Goal: Navigation & Orientation: Find specific page/section

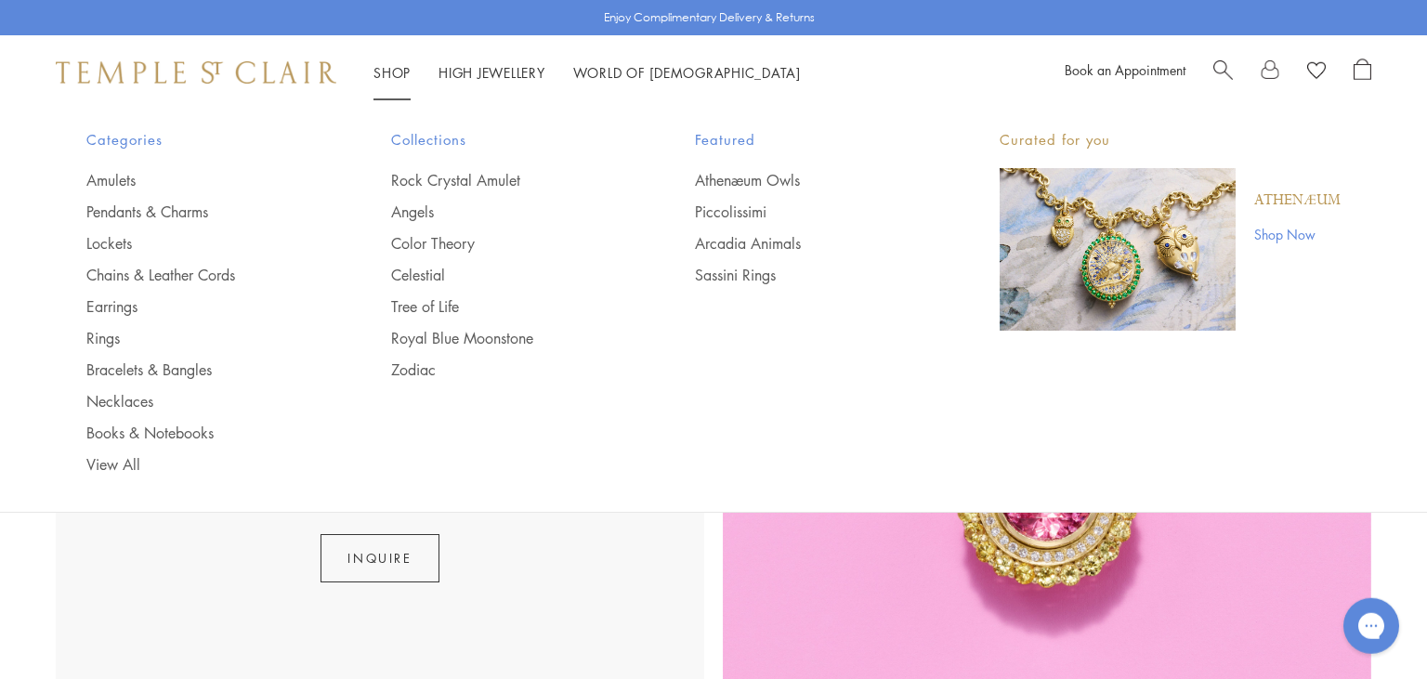
scroll to position [3302, 0]
click at [210, 70] on img at bounding box center [196, 72] width 281 height 22
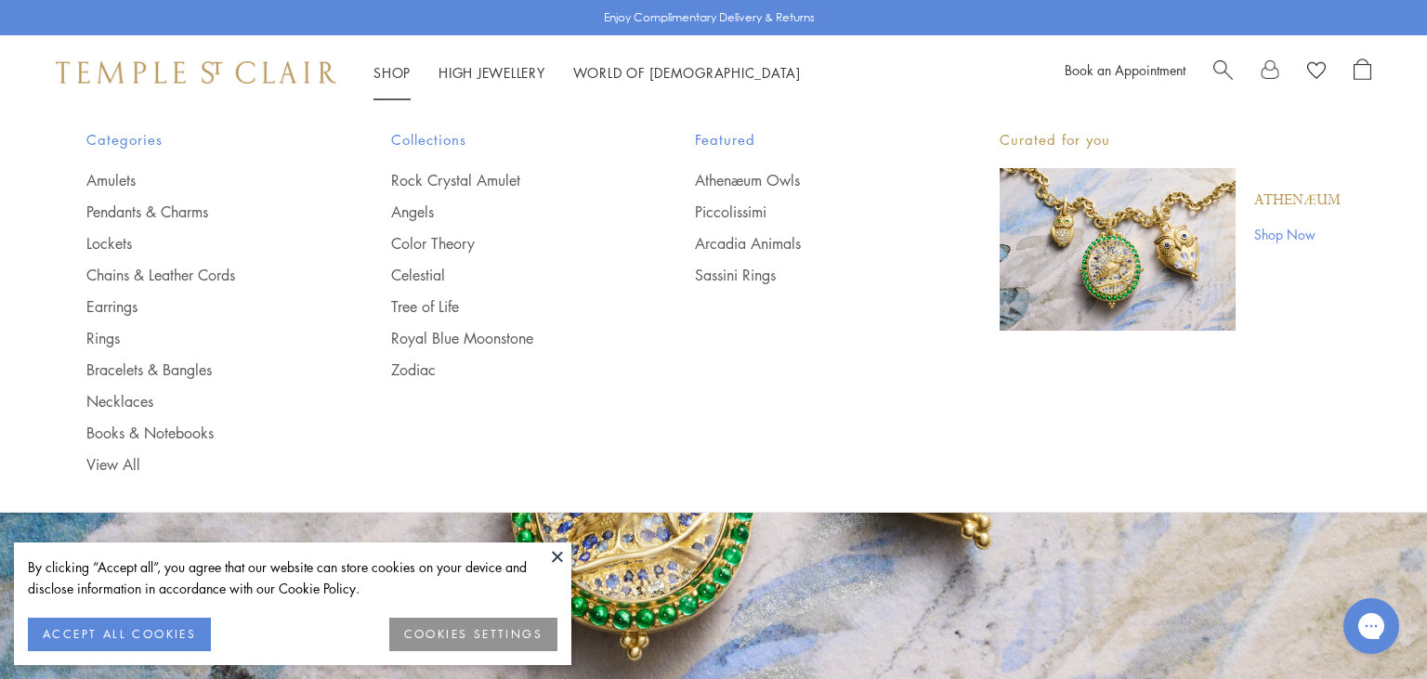
click at [738, 198] on ul "Athenæum Owls Piccolissimi Arcadia Animals Sassini Rings" at bounding box center [810, 227] width 230 height 115
click at [726, 212] on link "Piccolissimi" at bounding box center [810, 212] width 230 height 20
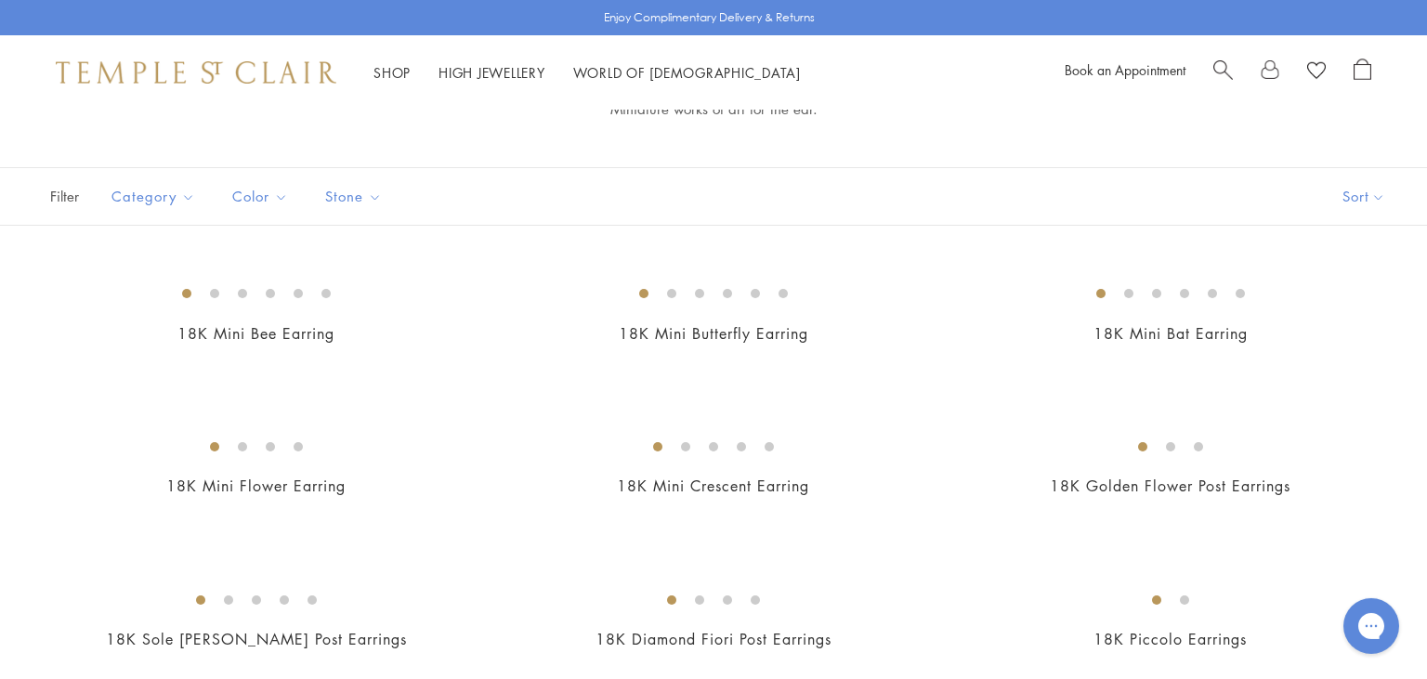
scroll to position [269, 0]
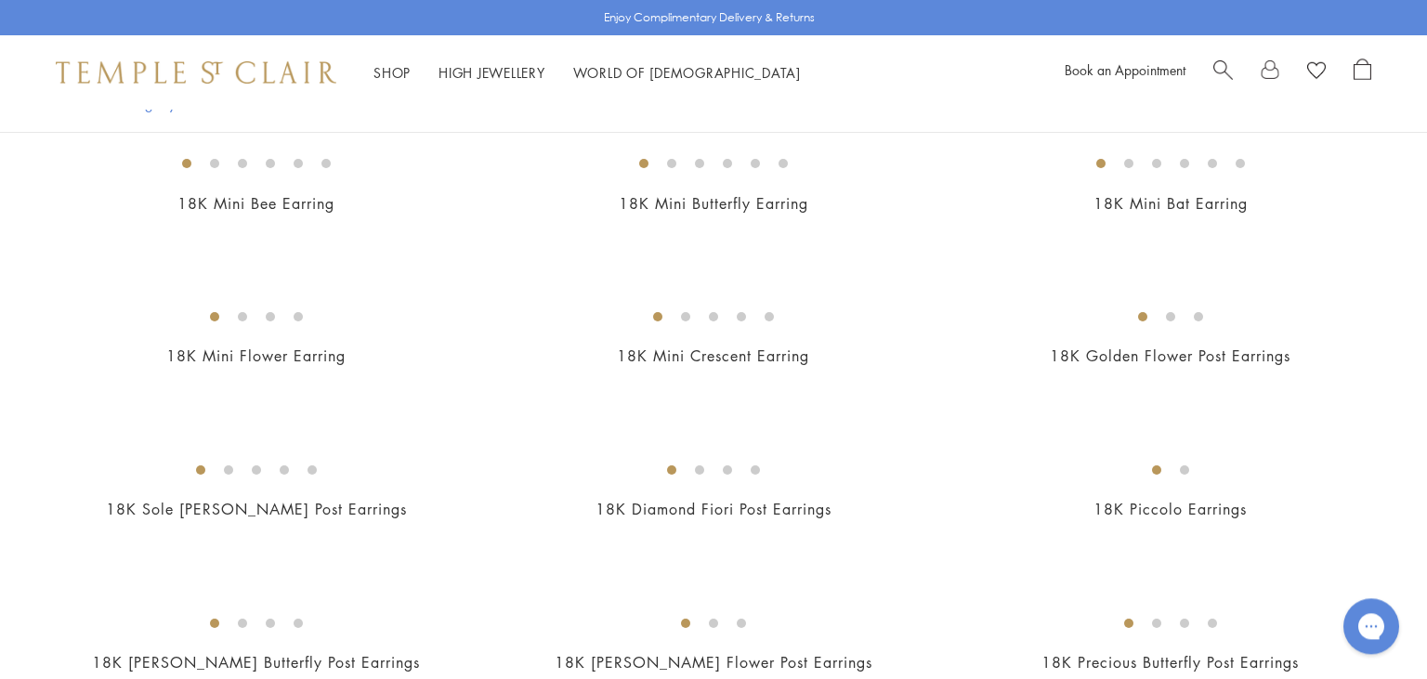
click at [188, 72] on img at bounding box center [196, 72] width 281 height 22
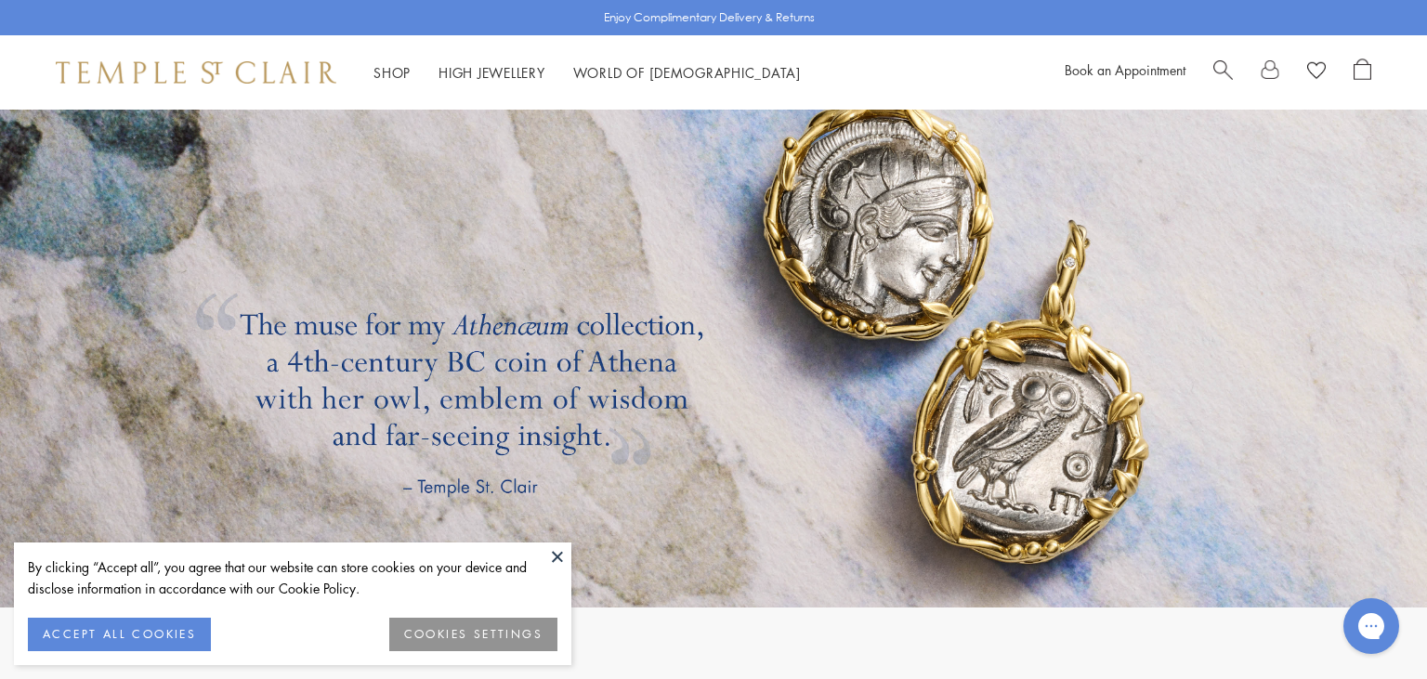
scroll to position [3288, 0]
click at [554, 553] on button at bounding box center [558, 557] width 28 height 28
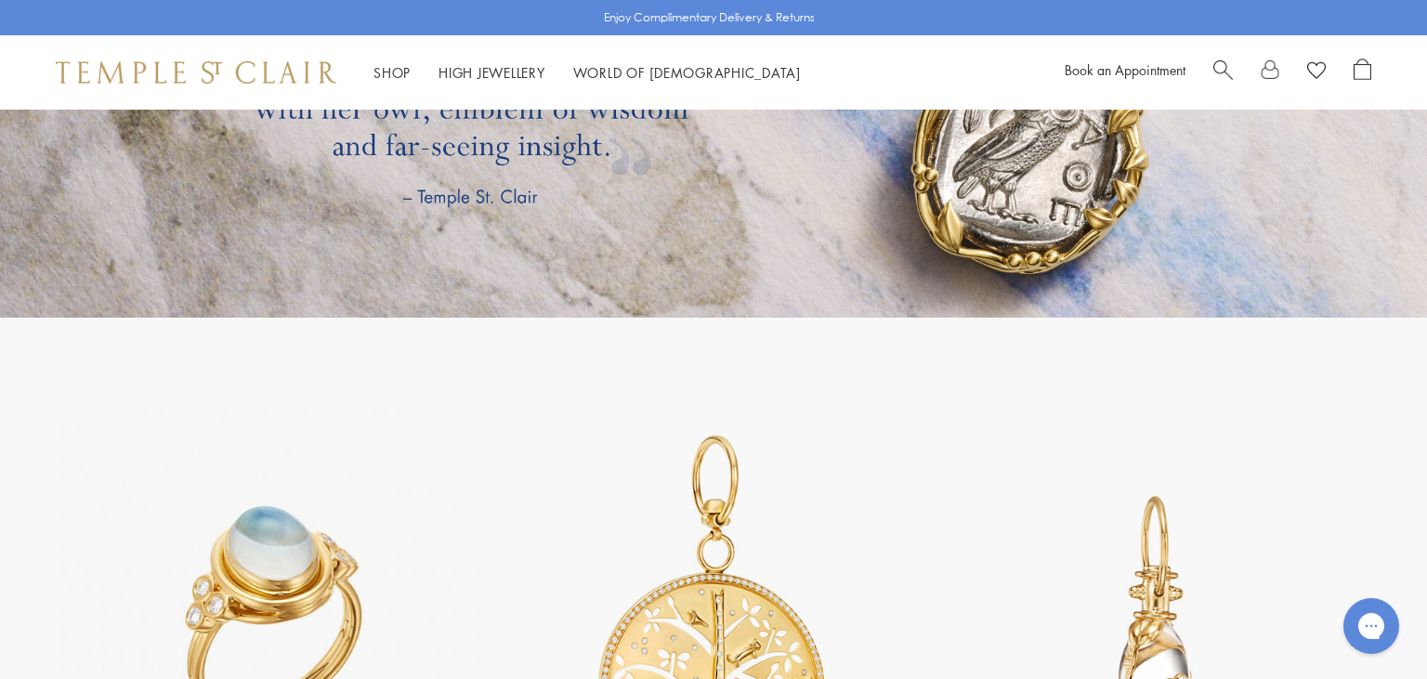
scroll to position [3546, 0]
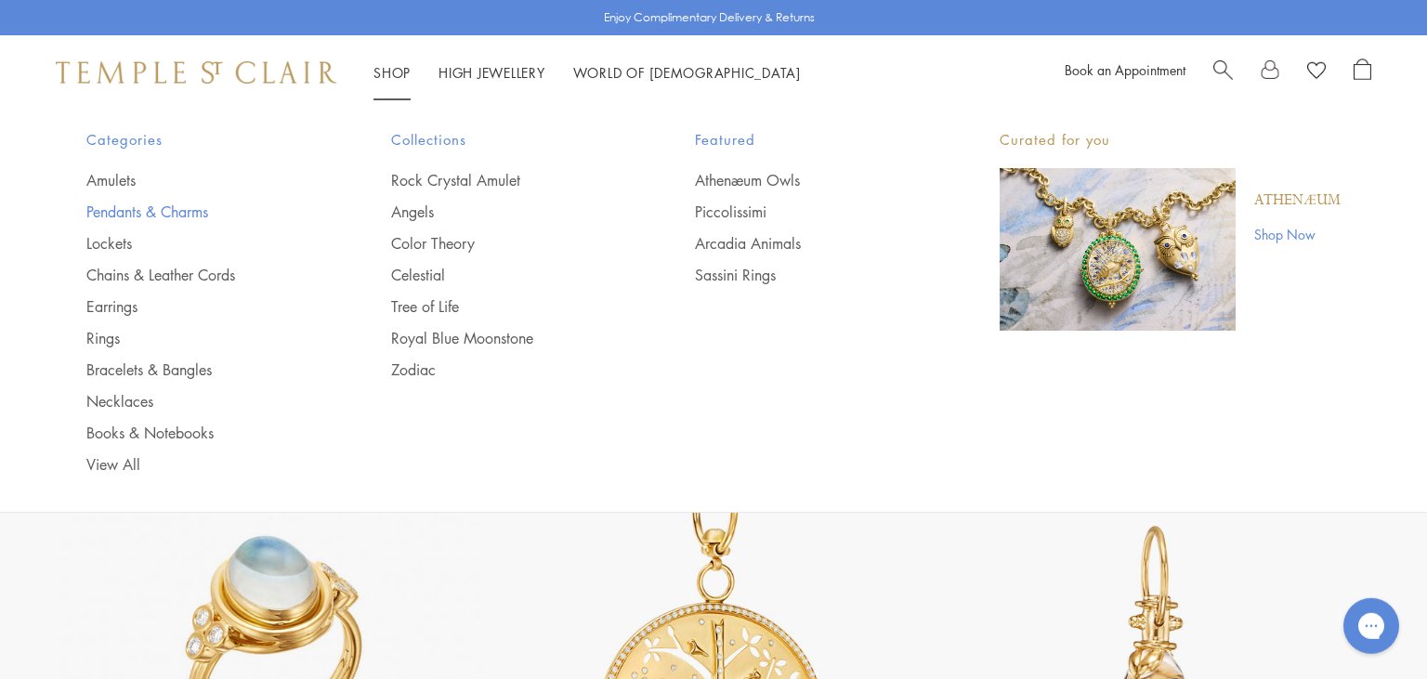
click at [168, 209] on link "Pendants & Charms" at bounding box center [201, 212] width 230 height 20
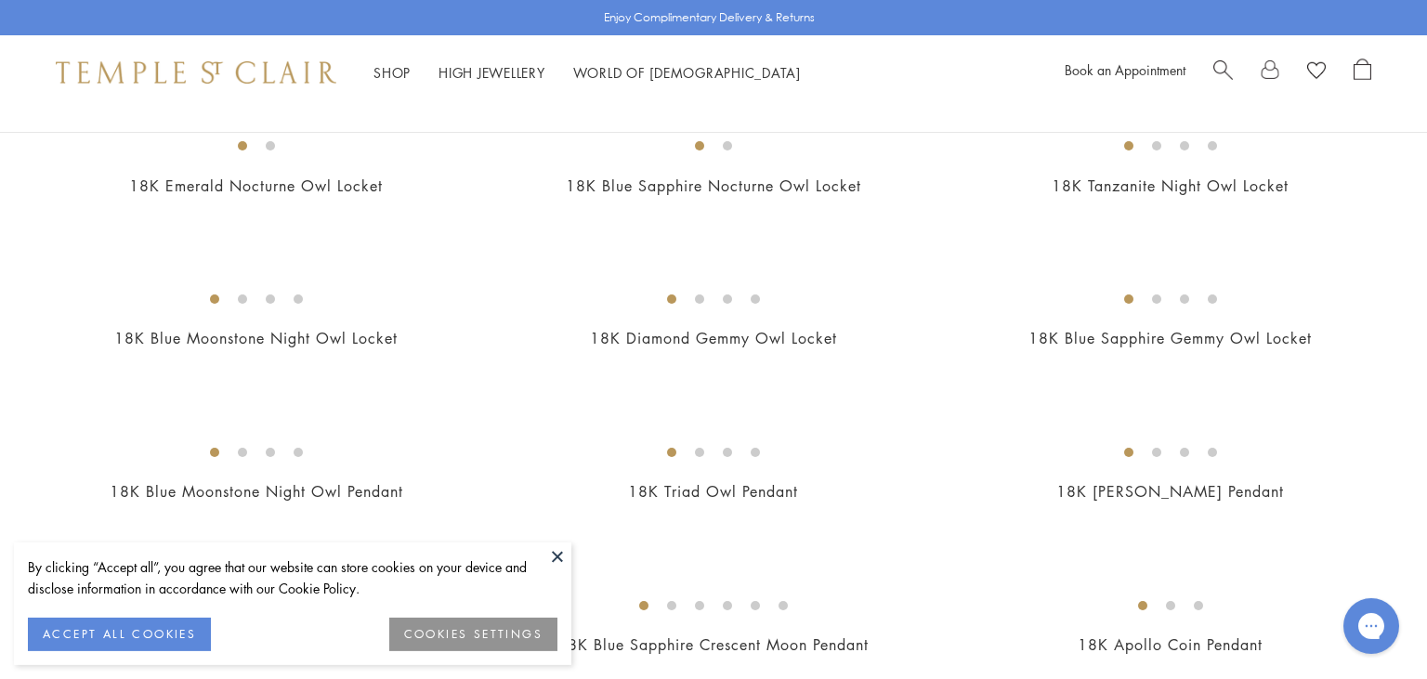
scroll to position [218, 0]
click at [566, 562] on button at bounding box center [558, 557] width 28 height 28
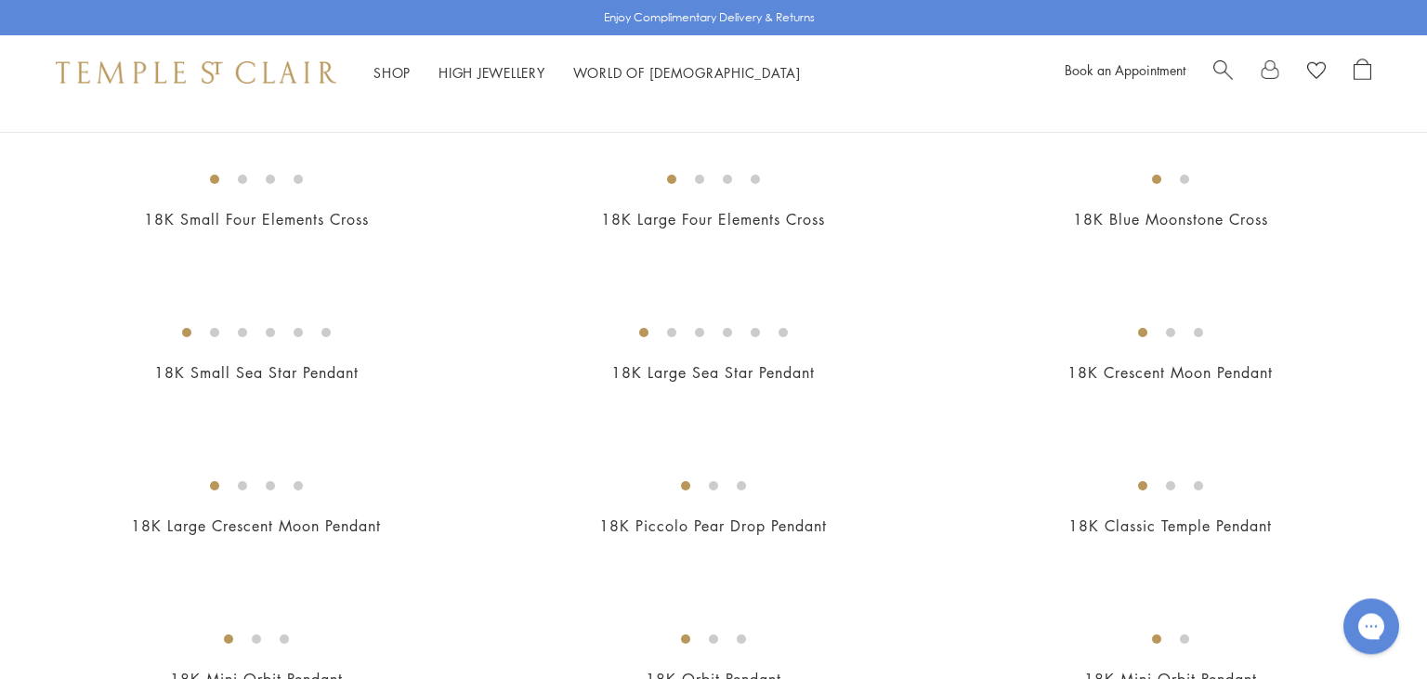
scroll to position [1867, 0]
